Goal: Task Accomplishment & Management: Complete application form

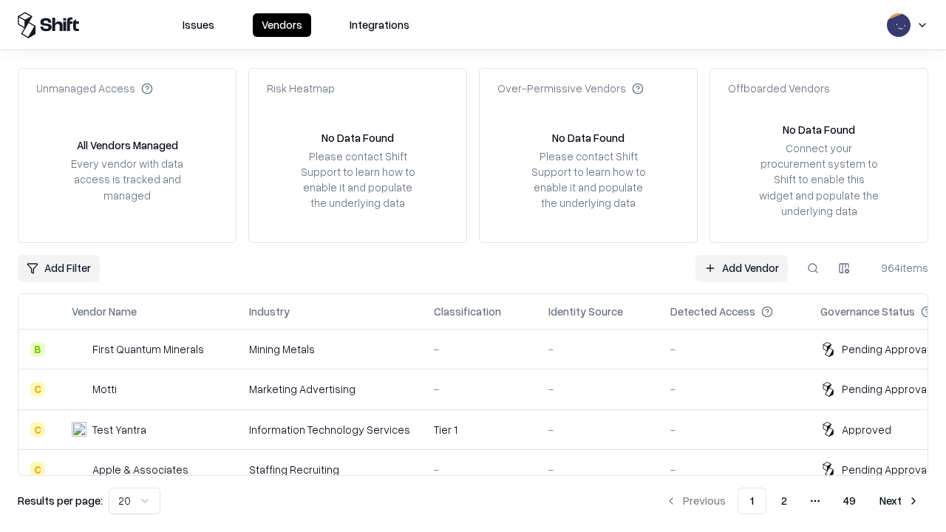
click at [741, 268] on link "Add Vendor" at bounding box center [741, 268] width 92 height 27
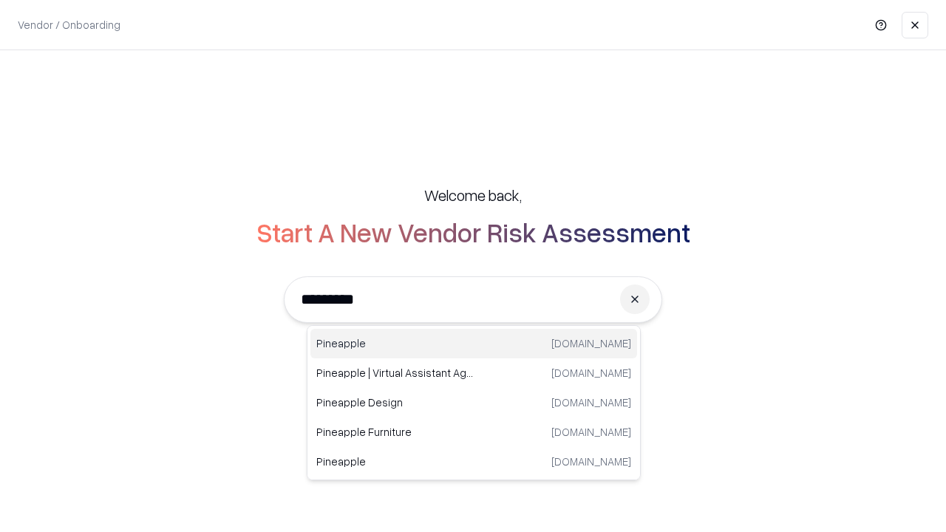
click at [474, 344] on div "Pineapple [DOMAIN_NAME]" at bounding box center [473, 344] width 327 height 30
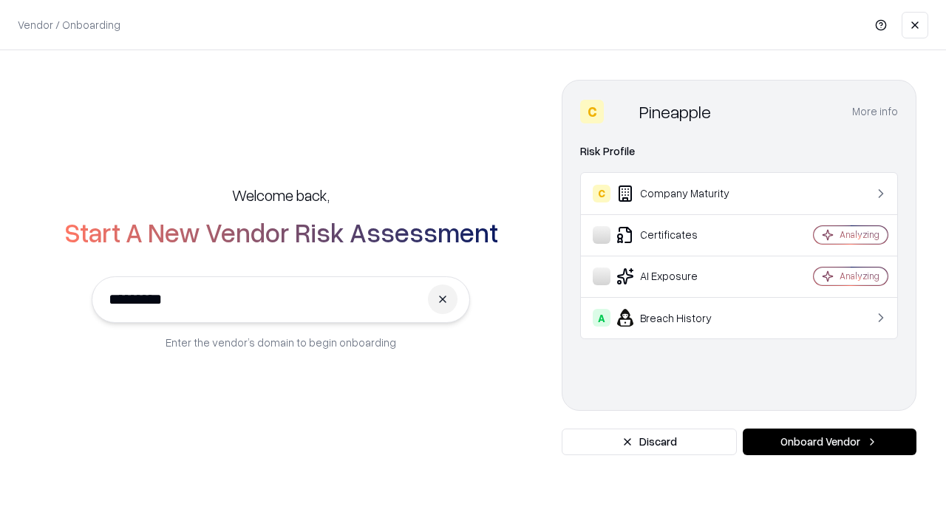
type input "*********"
click at [829, 442] on button "Onboard Vendor" at bounding box center [830, 442] width 174 height 27
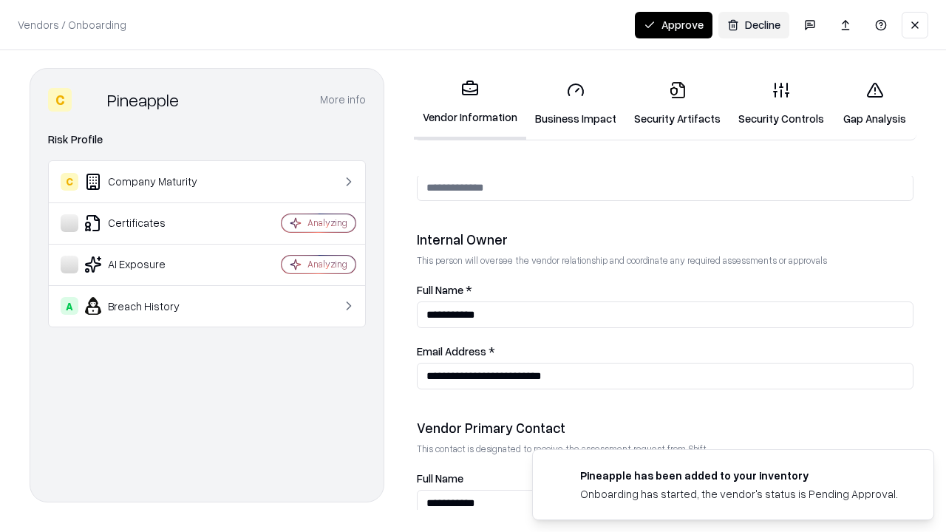
scroll to position [766, 0]
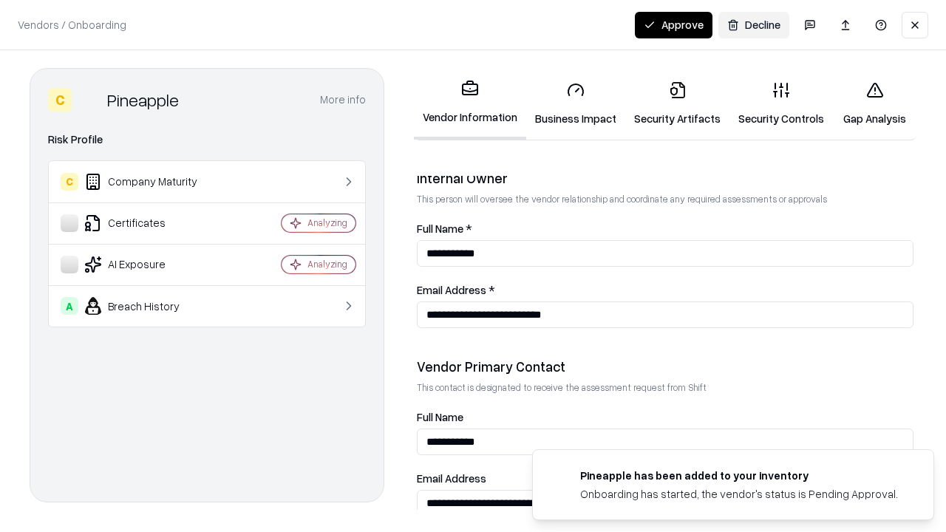
click at [677, 103] on link "Security Artifacts" at bounding box center [677, 103] width 104 height 69
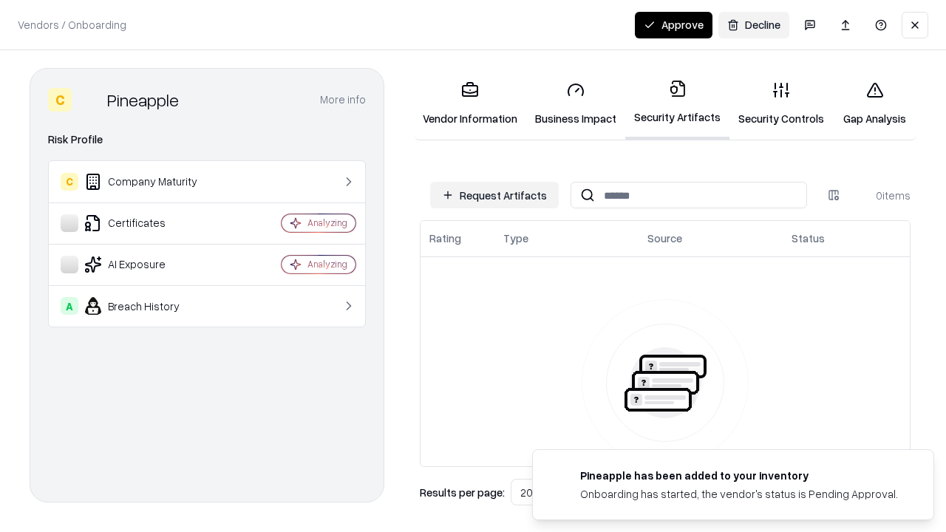
click at [494, 195] on button "Request Artifacts" at bounding box center [494, 195] width 129 height 27
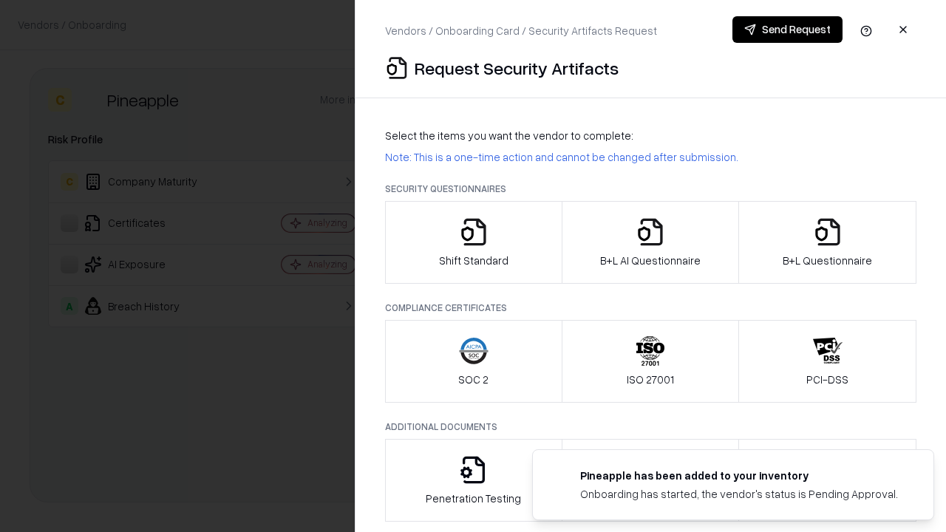
click at [827, 242] on icon "button" at bounding box center [828, 232] width 30 height 30
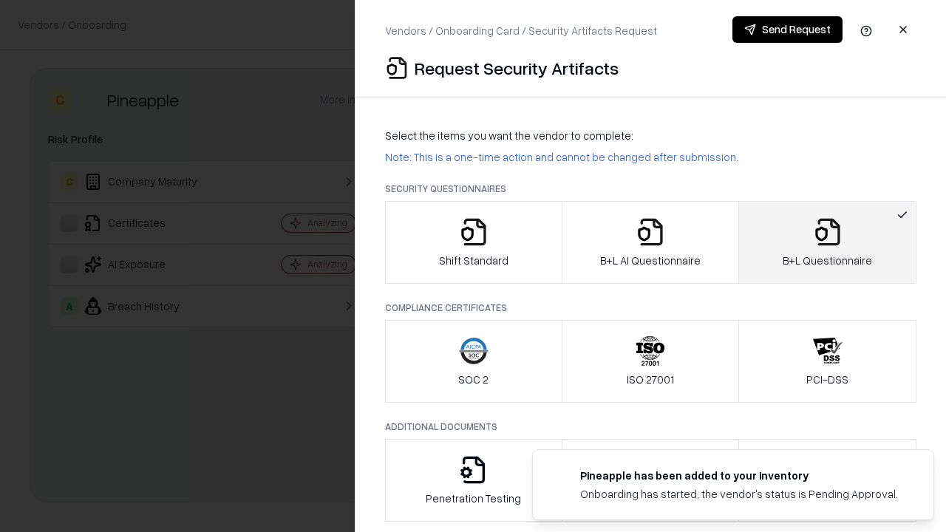
click at [650, 242] on icon "button" at bounding box center [651, 232] width 30 height 30
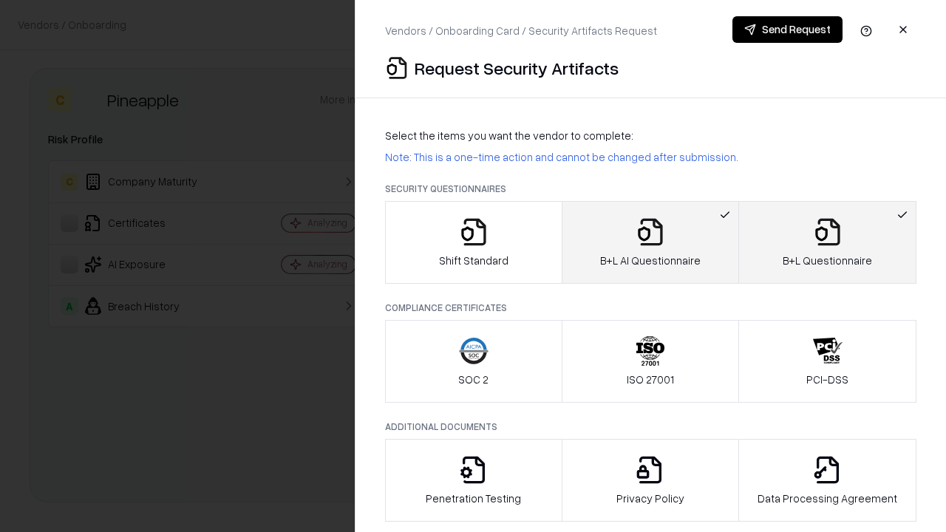
click at [787, 30] on button "Send Request" at bounding box center [787, 29] width 110 height 27
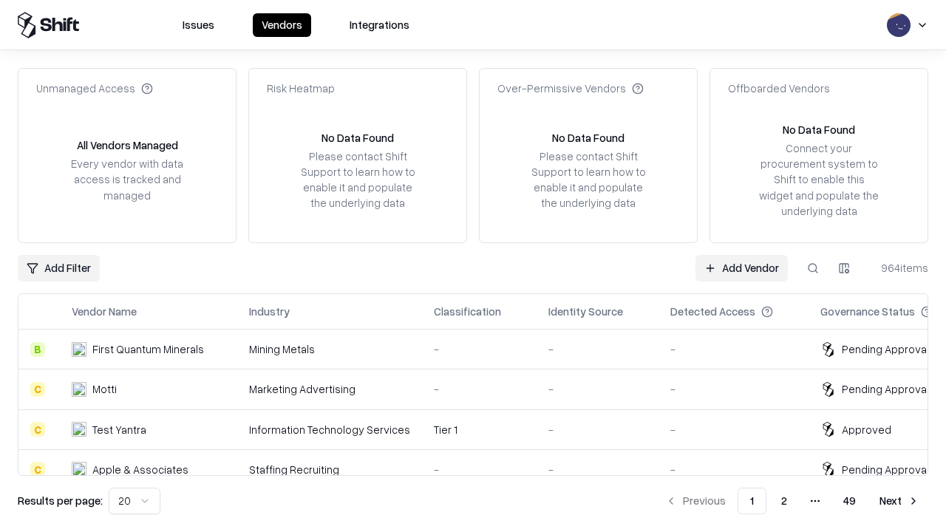
click at [813, 268] on button at bounding box center [813, 268] width 27 height 27
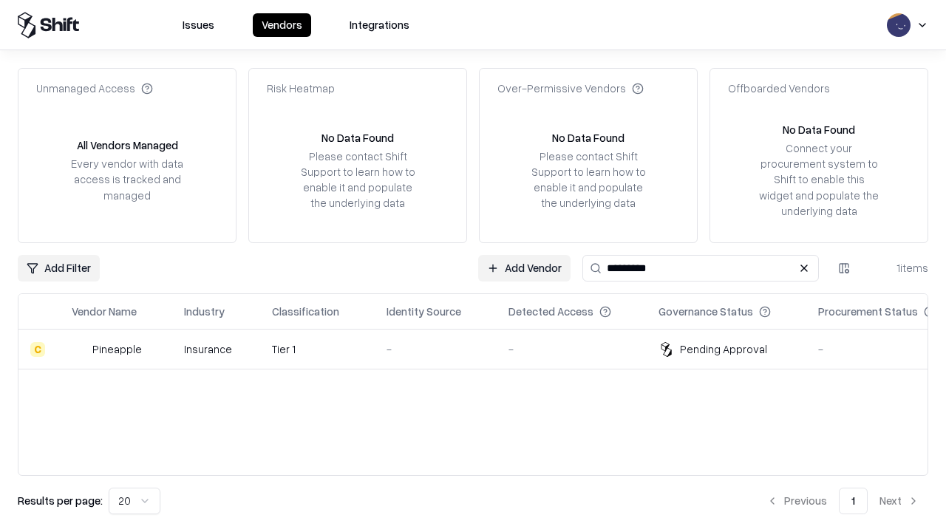
type input "*********"
click at [482, 349] on div "-" at bounding box center [435, 349] width 98 height 16
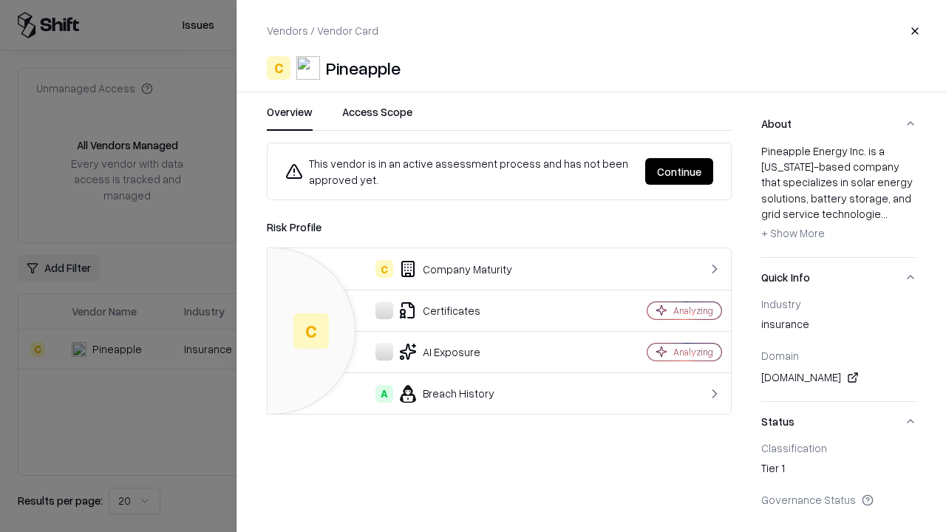
click at [679, 171] on button "Continue" at bounding box center [679, 171] width 68 height 27
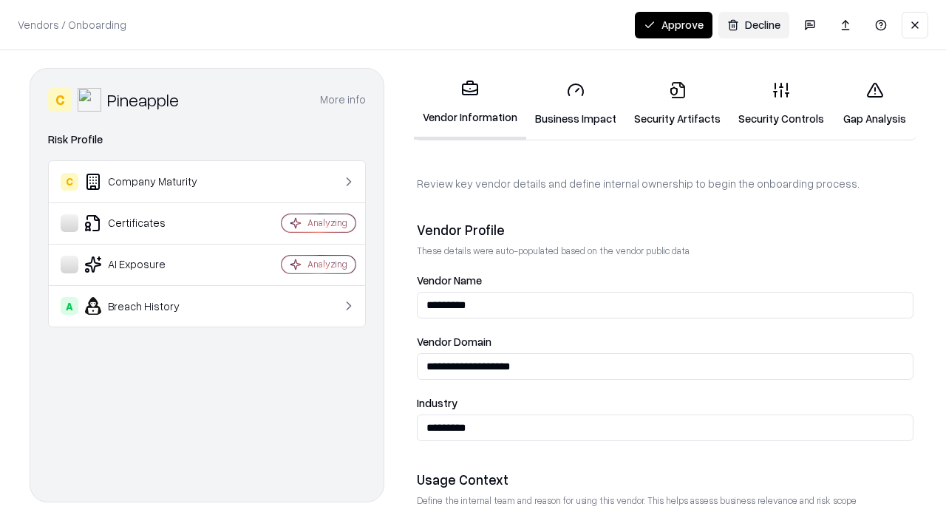
click at [677, 103] on link "Security Artifacts" at bounding box center [677, 103] width 104 height 69
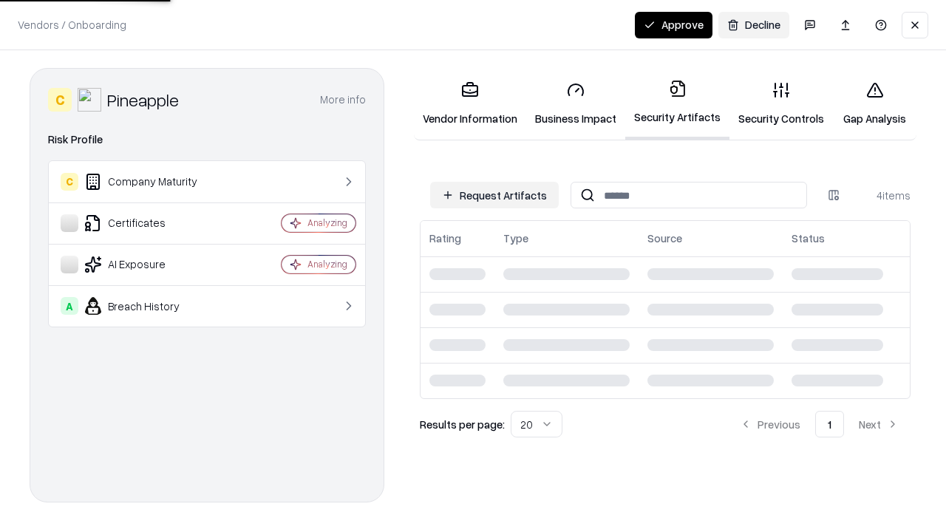
click at [673, 24] on button "Approve" at bounding box center [674, 25] width 78 height 27
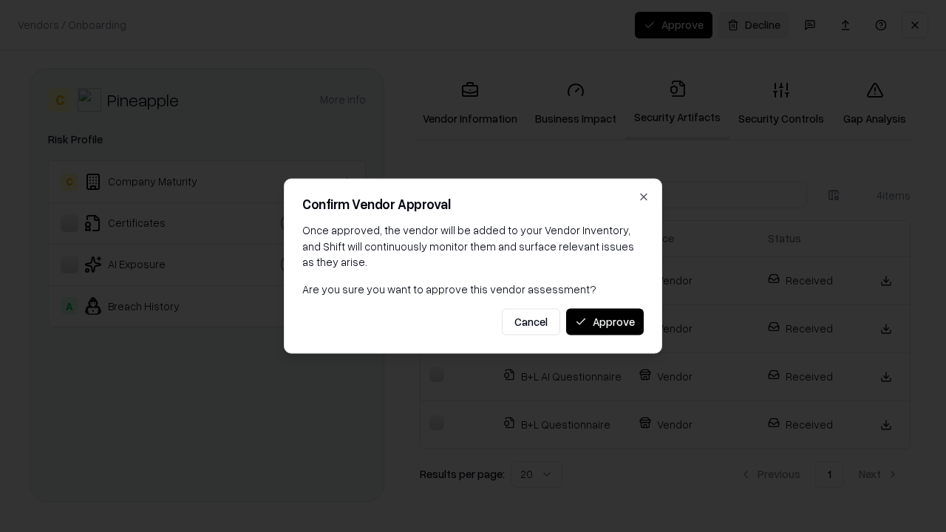
click at [605, 321] on button "Approve" at bounding box center [605, 321] width 78 height 27
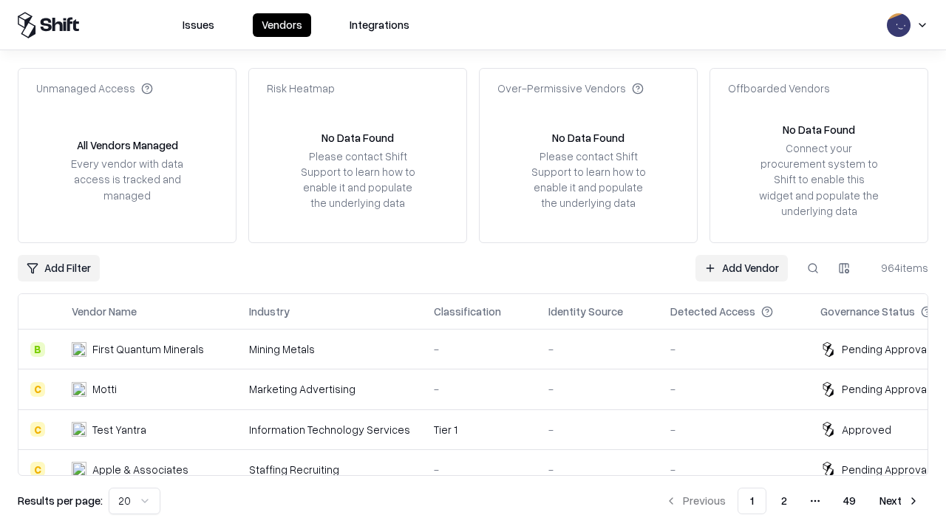
type input "*********"
click at [741, 268] on link "Add Vendor" at bounding box center [741, 268] width 92 height 27
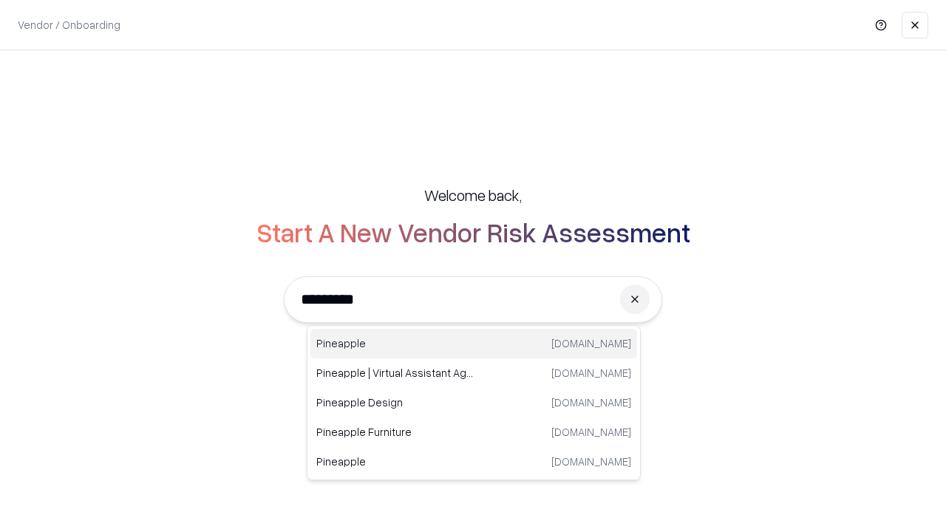
click at [474, 344] on div "Pineapple [DOMAIN_NAME]" at bounding box center [473, 344] width 327 height 30
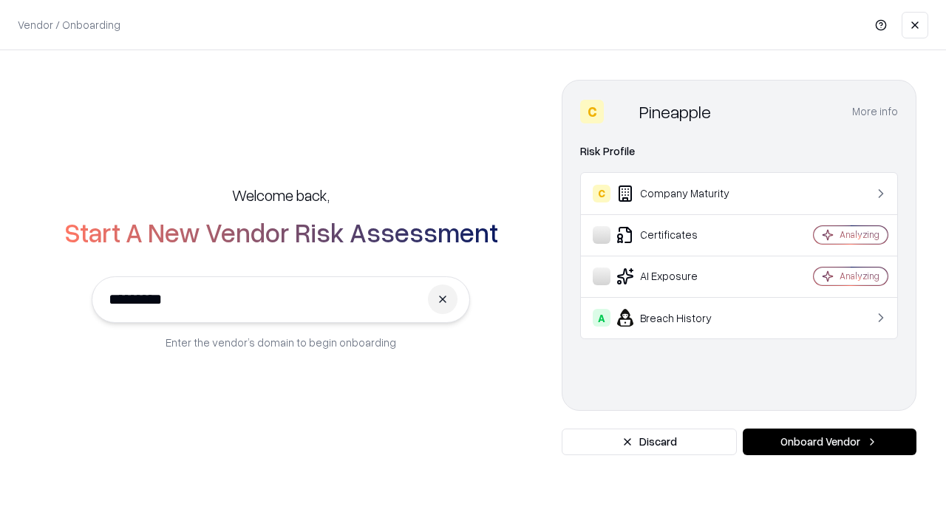
type input "*********"
click at [829, 442] on button "Onboard Vendor" at bounding box center [830, 442] width 174 height 27
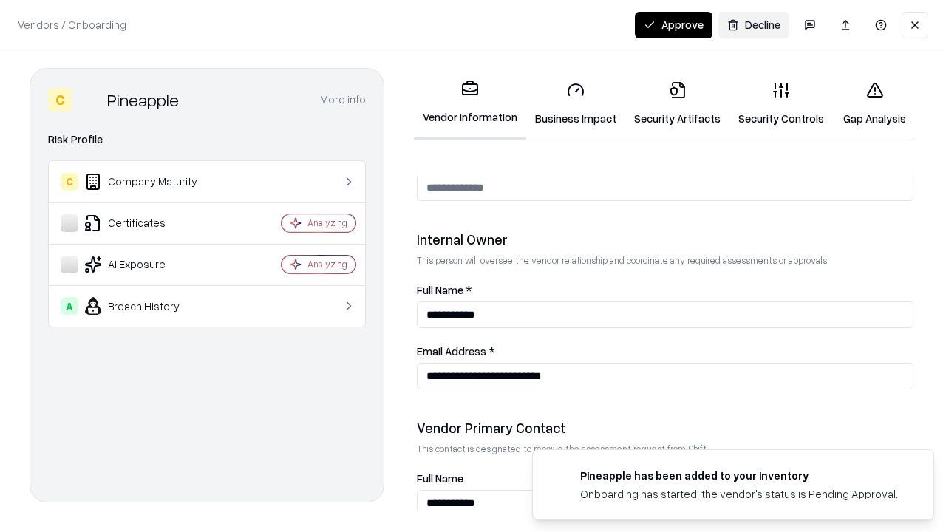
scroll to position [766, 0]
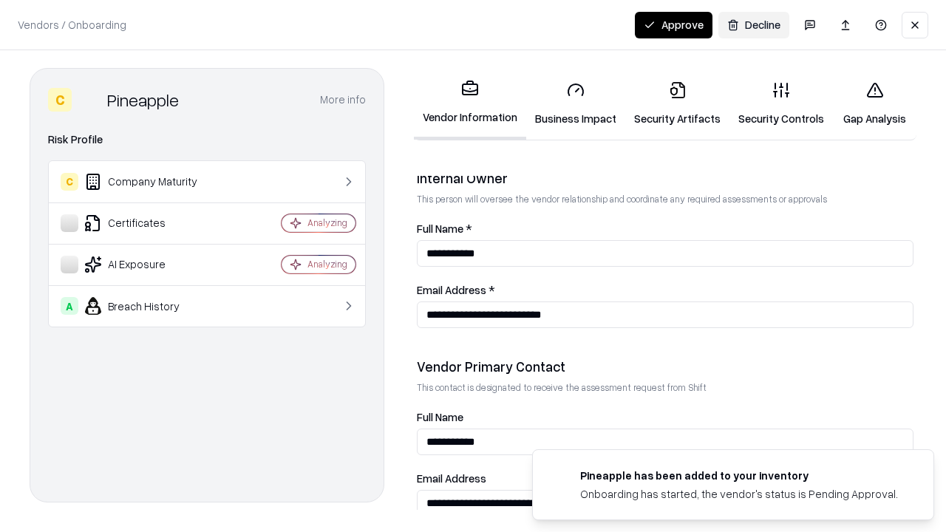
click at [673, 24] on button "Approve" at bounding box center [674, 25] width 78 height 27
